Goal: Use online tool/utility: Utilize a website feature to perform a specific function

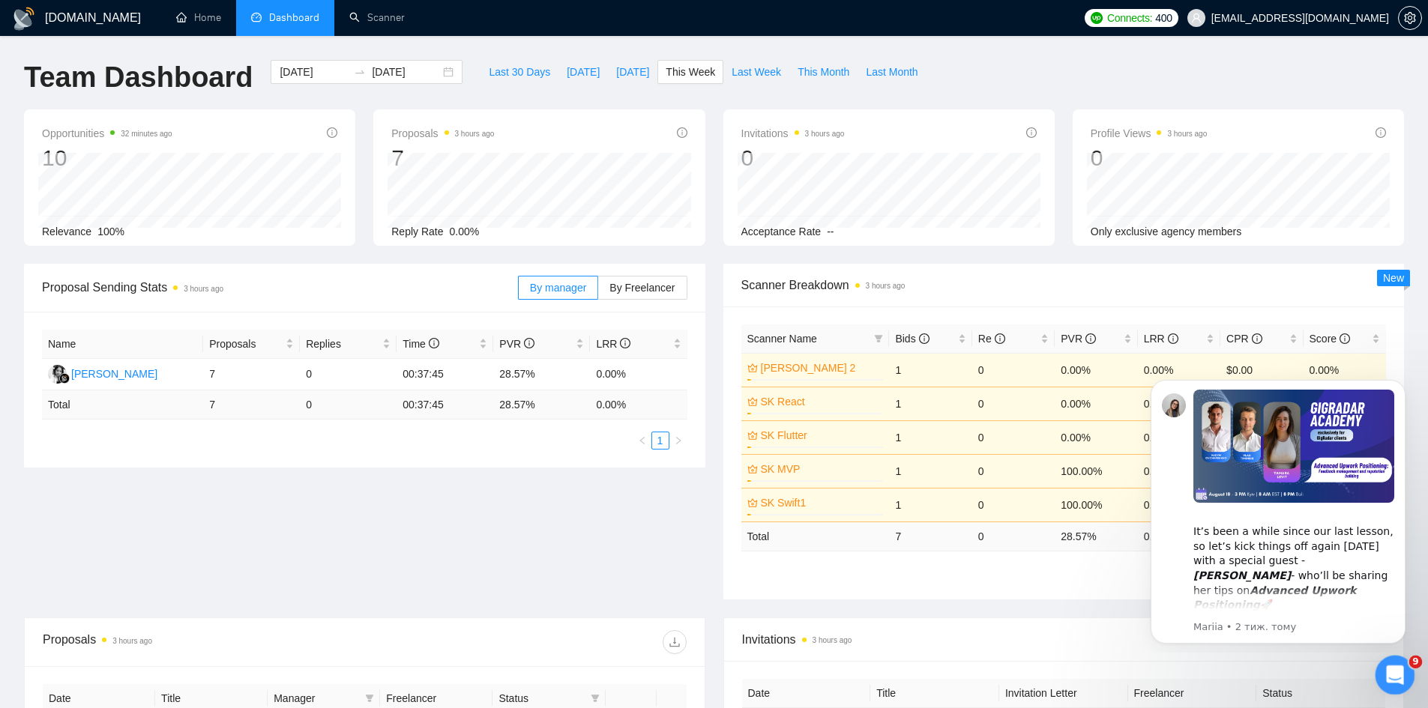
click at [1393, 664] on icon "Відкрити програму для спілкування Intercom" at bounding box center [1393, 673] width 25 height 25
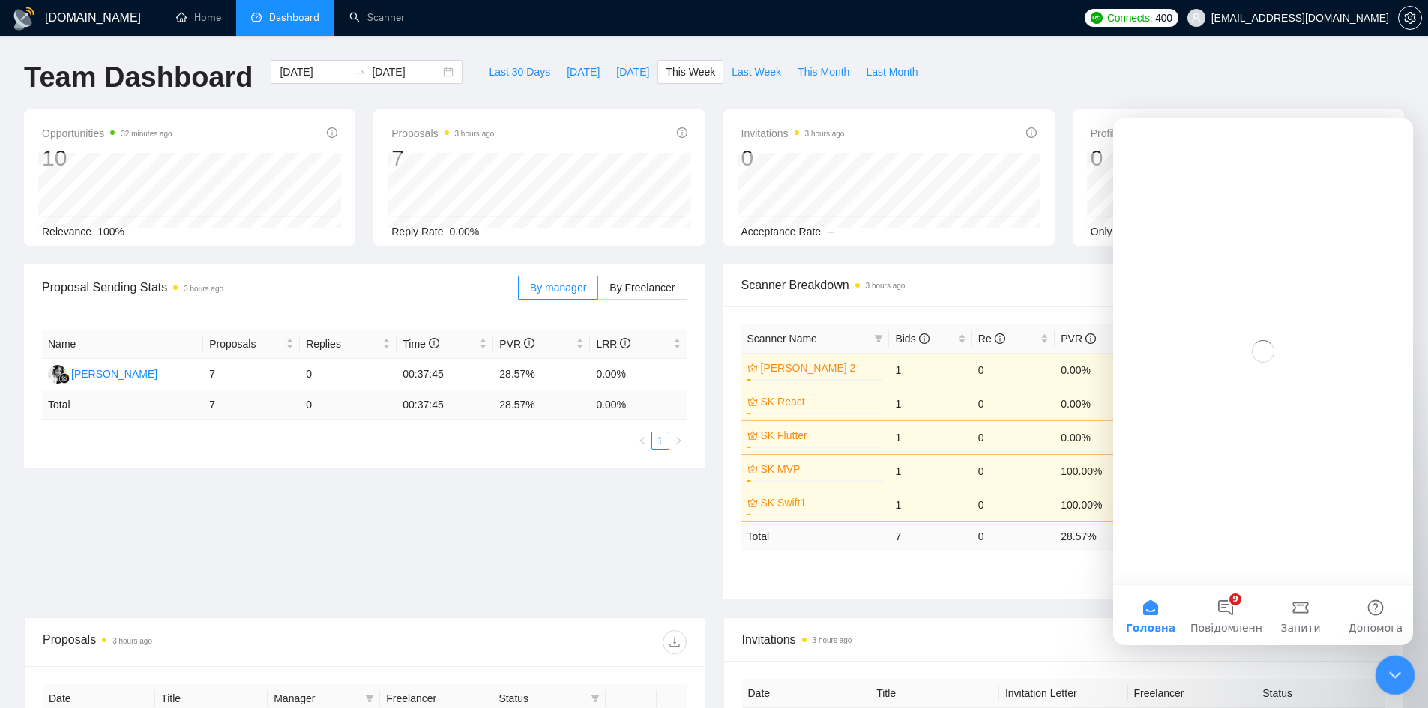
click at [1391, 676] on icon "Закрити програму для спілкування Intercom" at bounding box center [1393, 673] width 18 height 18
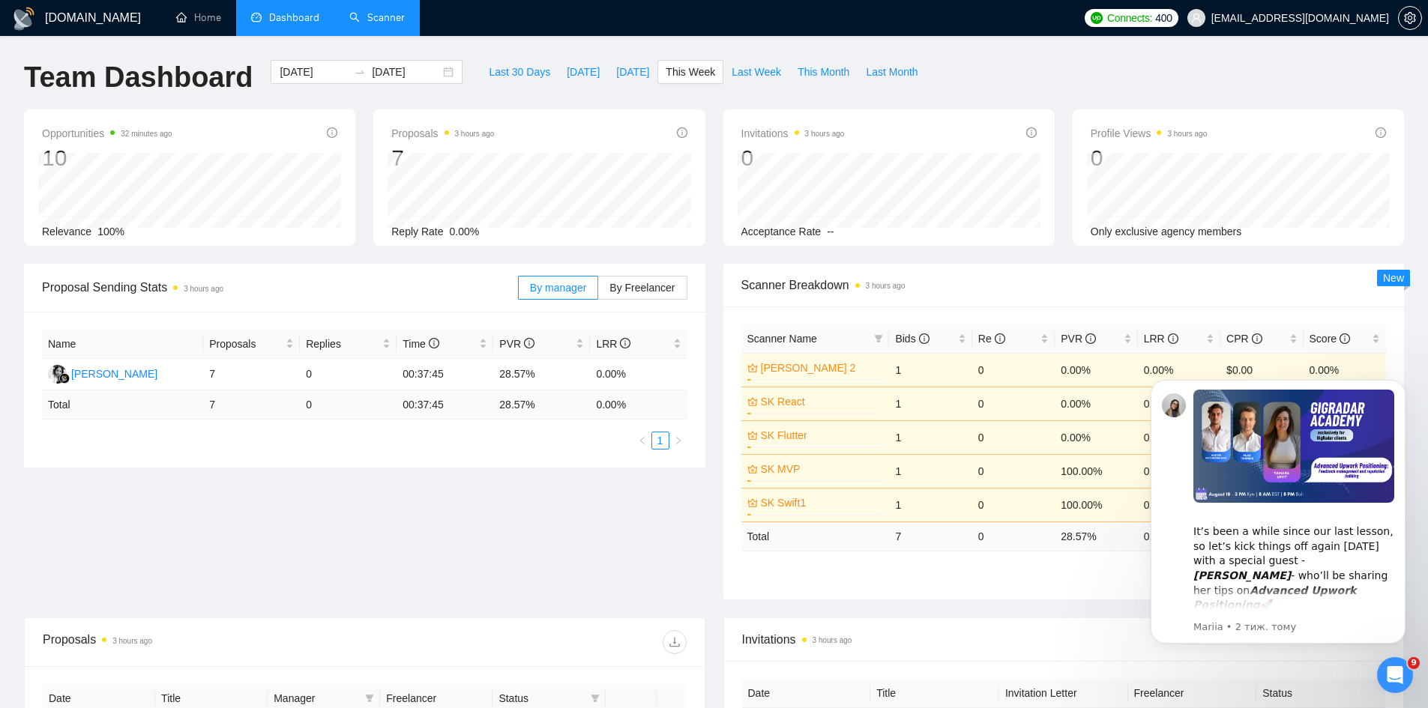
click at [405, 11] on link "Scanner" at bounding box center [376, 17] width 55 height 13
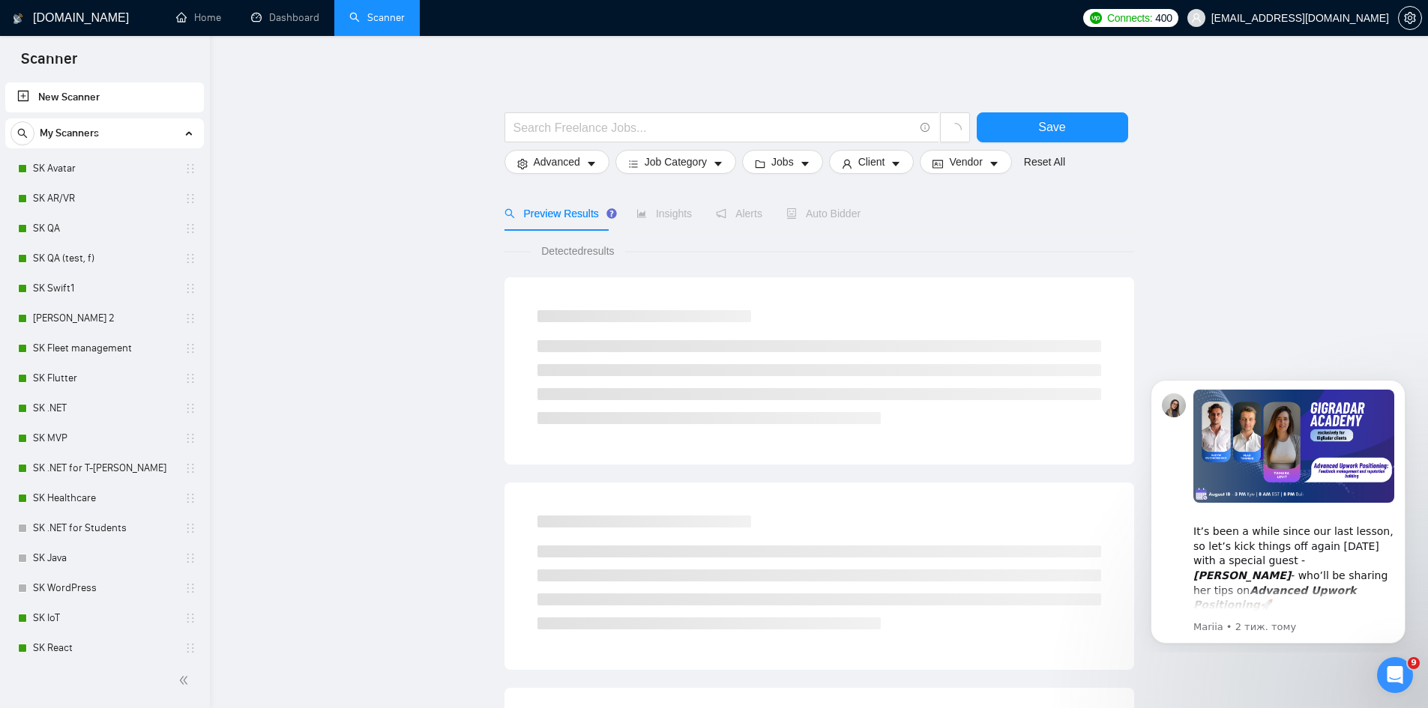
click at [257, 639] on main "Save Advanced Job Category Jobs Client Vendor Reset All Preview Results Insight…" at bounding box center [819, 673] width 1170 height 1226
click at [58, 385] on link "SK Flutter" at bounding box center [104, 379] width 142 height 30
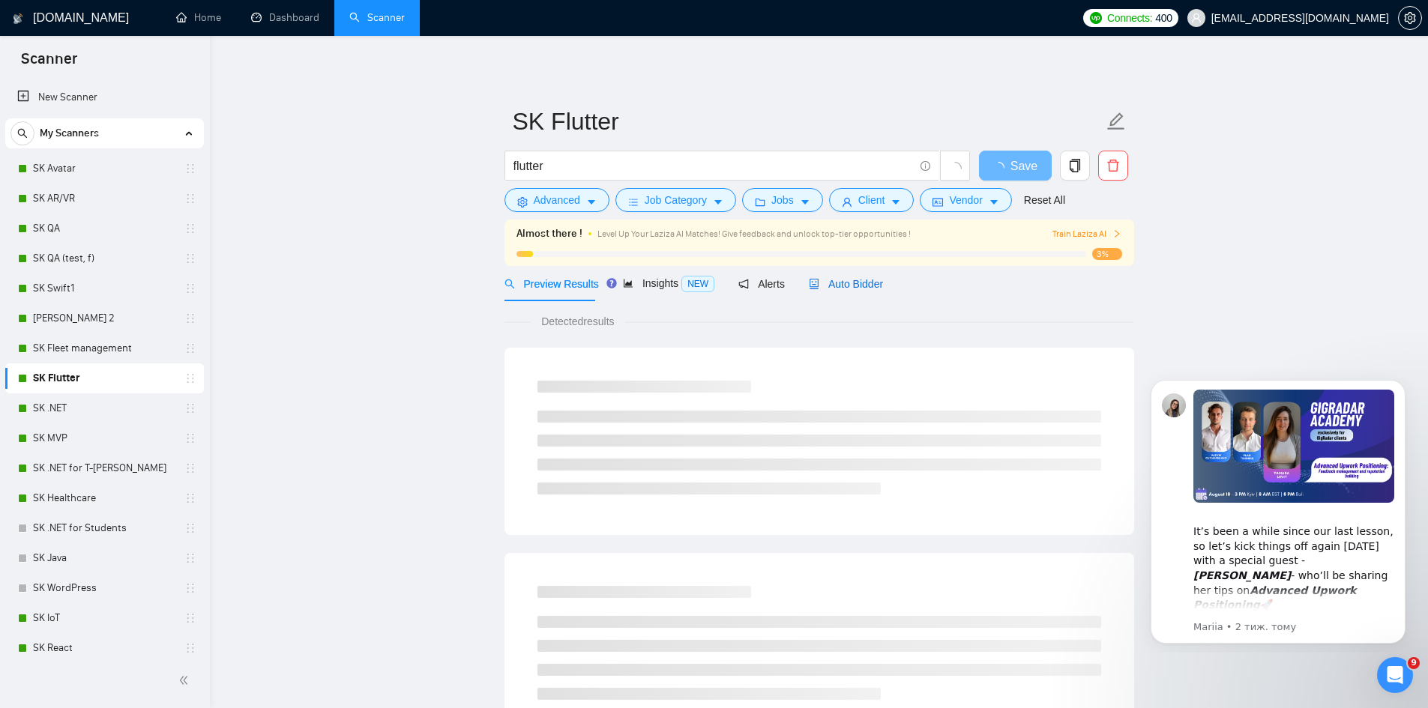
click at [841, 283] on span "Auto Bidder" at bounding box center [846, 284] width 74 height 12
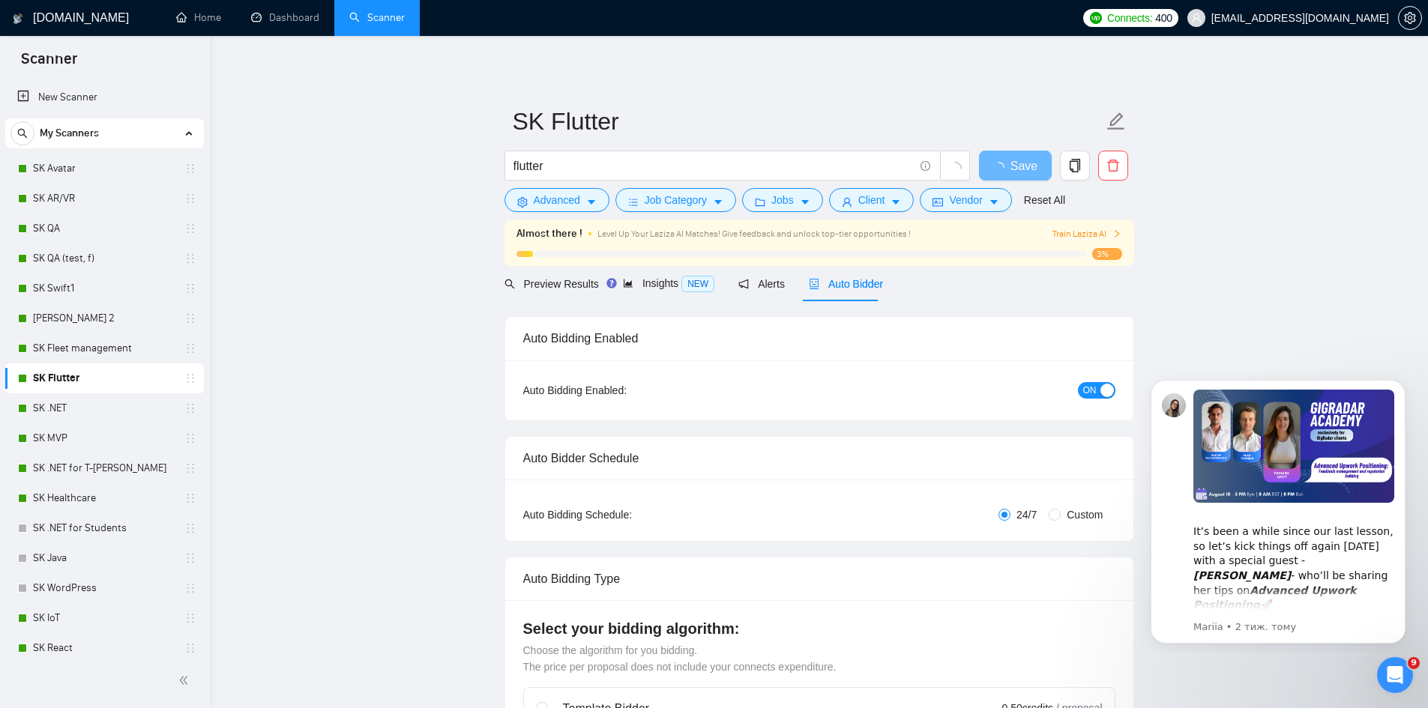
checkbox input "true"
click at [299, 24] on link "Dashboard" at bounding box center [285, 17] width 68 height 13
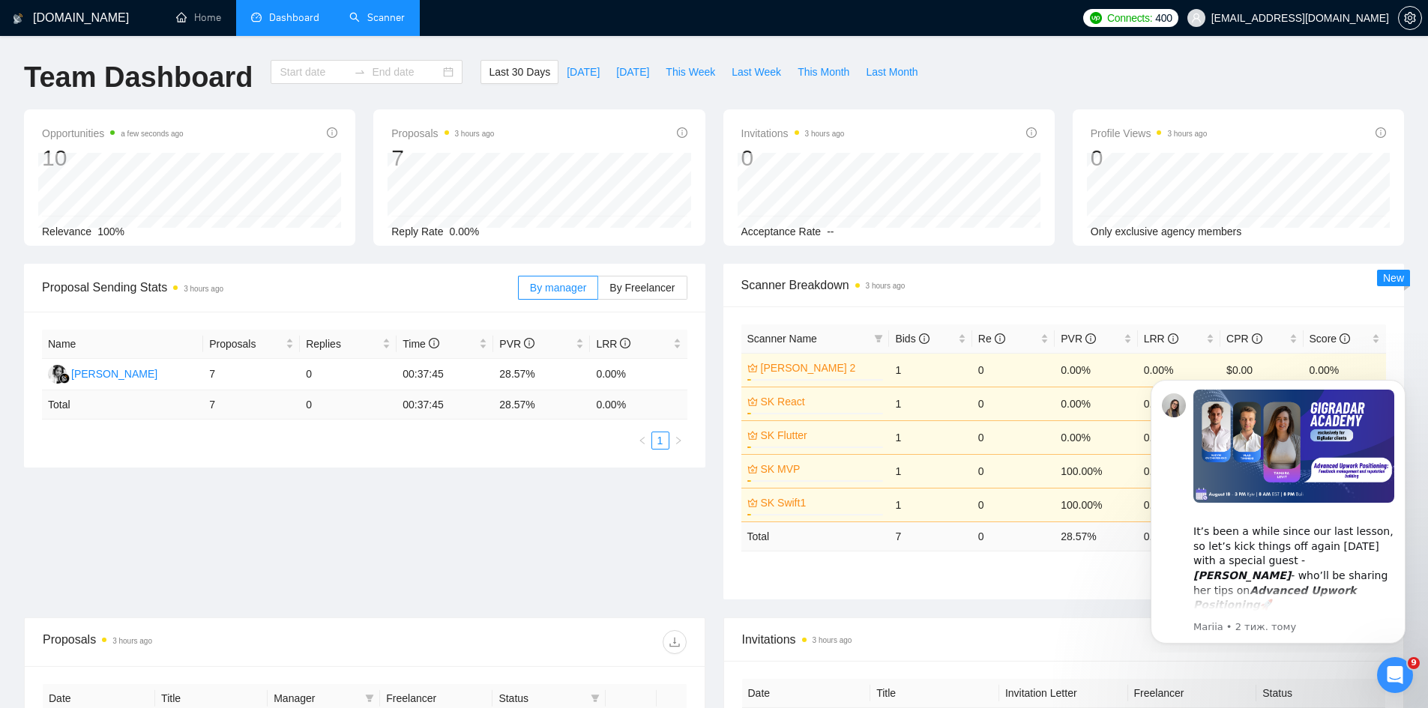
type input "[DATE]"
